Goal: Understand process/instructions

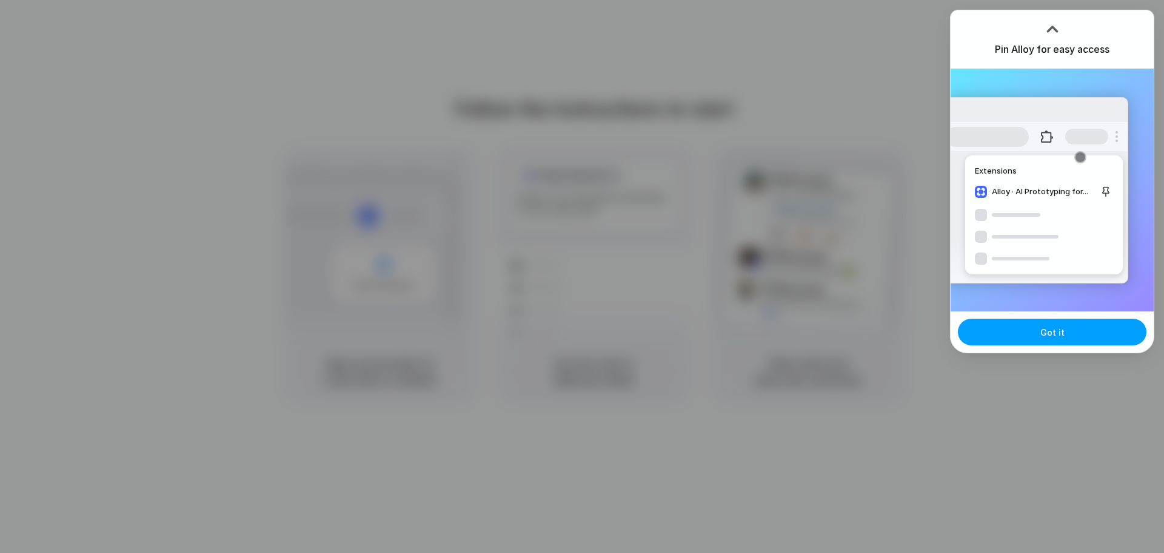
click at [1081, 334] on button "Got it" at bounding box center [1052, 331] width 189 height 27
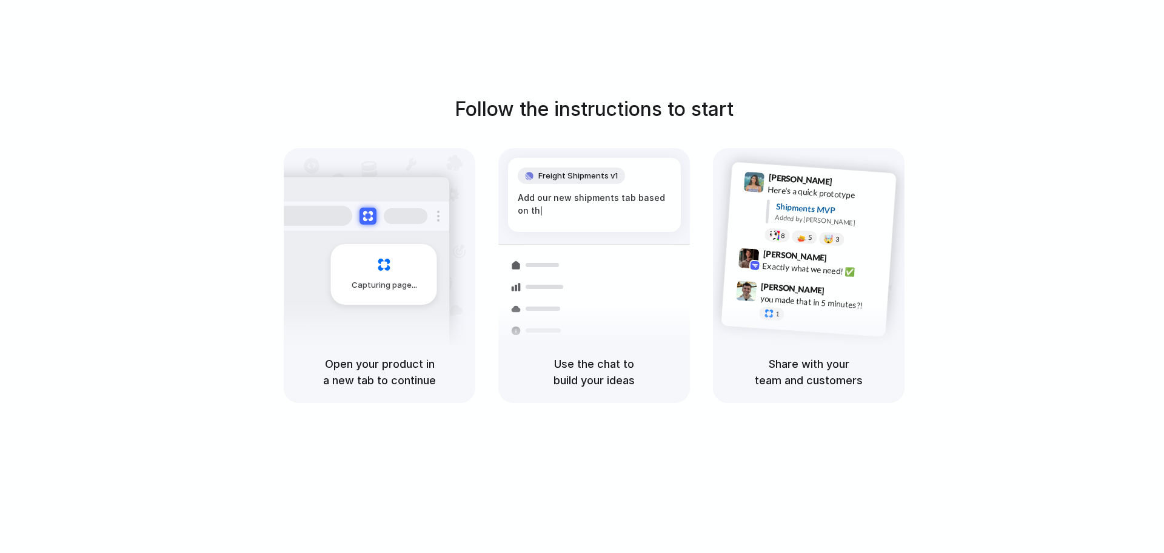
drag, startPoint x: 1056, startPoint y: 95, endPoint x: 1043, endPoint y: 76, distance: 22.9
click at [1056, 95] on div "Follow the instructions to start Capturing page Open your product in a new tab …" at bounding box center [594, 249] width 1164 height 308
